Goal: Transaction & Acquisition: Purchase product/service

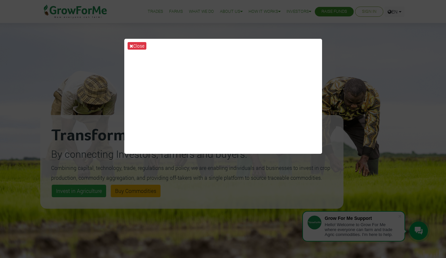
click at [364, 131] on div "Close" at bounding box center [223, 129] width 446 height 258
click at [340, 162] on div "Close" at bounding box center [223, 129] width 446 height 258
drag, startPoint x: 398, startPoint y: 218, endPoint x: 388, endPoint y: 198, distance: 22.3
click at [398, 218] on div "Close" at bounding box center [223, 129] width 446 height 258
click at [307, 170] on div "Close" at bounding box center [223, 129] width 446 height 258
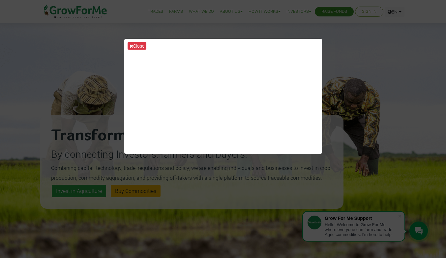
drag, startPoint x: 392, startPoint y: 136, endPoint x: 391, endPoint y: 129, distance: 6.6
click at [392, 134] on div "Close" at bounding box center [223, 129] width 446 height 258
click at [321, 123] on div "Close" at bounding box center [223, 129] width 446 height 258
click at [354, 99] on div "Close" at bounding box center [223, 129] width 446 height 258
click at [383, 208] on div "Close" at bounding box center [223, 129] width 446 height 258
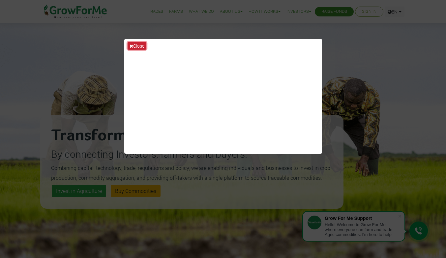
click at [142, 46] on button "Close" at bounding box center [136, 46] width 19 height 8
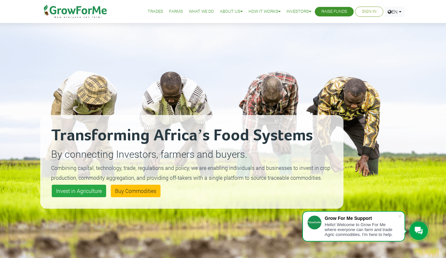
click at [152, 14] on link "Trades" at bounding box center [155, 11] width 15 height 7
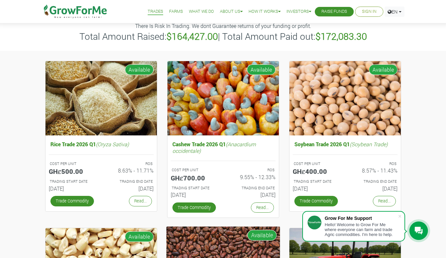
scroll to position [33, 0]
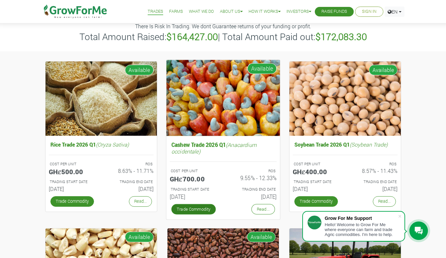
click at [193, 208] on link "Trade Commodity" at bounding box center [193, 209] width 44 height 11
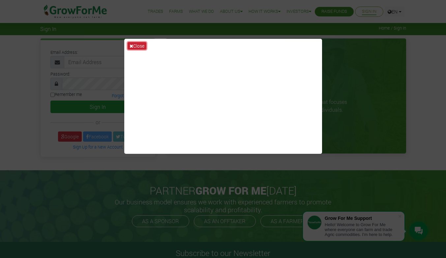
click at [131, 44] on icon at bounding box center [131, 46] width 4 height 5
